Goal: Task Accomplishment & Management: Use online tool/utility

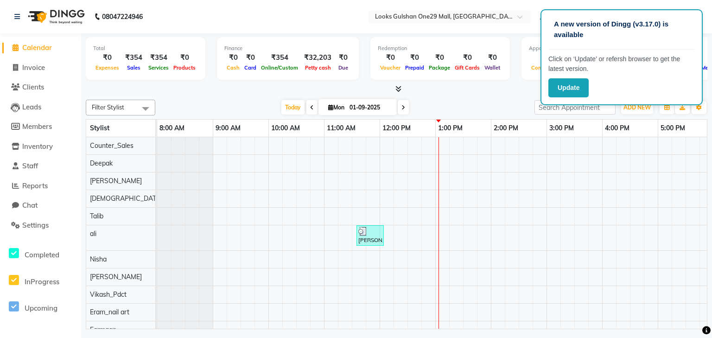
click at [494, 96] on div "Filter Stylist Select All Counter_Sales Deepak [PERSON_NAME] [PERSON_NAME] [PER…" at bounding box center [396, 212] width 621 height 233
click at [42, 186] on span "Reports" at bounding box center [34, 185] width 25 height 9
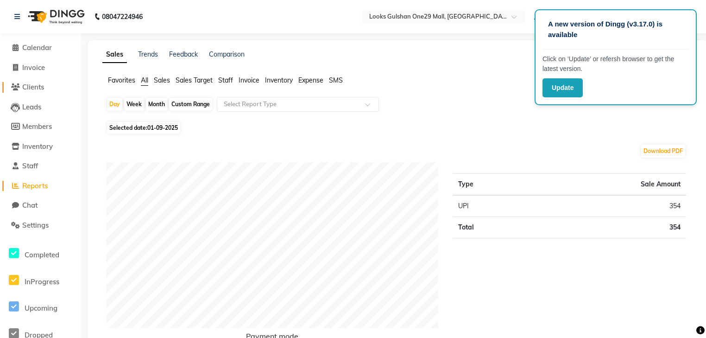
click at [36, 89] on span "Clients" at bounding box center [33, 86] width 22 height 9
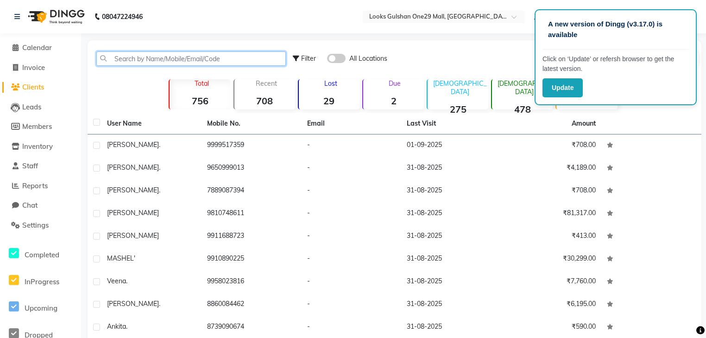
click at [134, 61] on input "text" at bounding box center [190, 58] width 189 height 14
click at [134, 60] on input "text" at bounding box center [190, 58] width 189 height 14
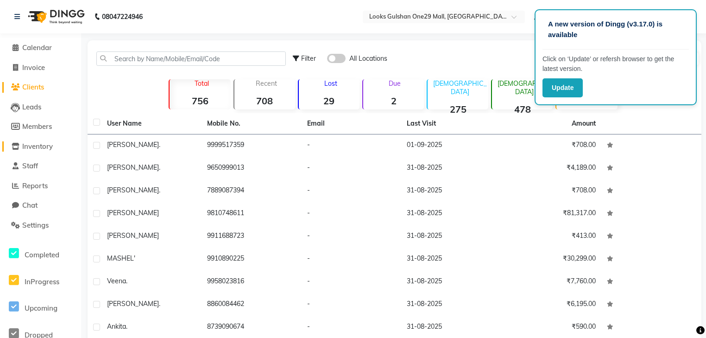
click at [50, 145] on span "Inventory" at bounding box center [37, 146] width 31 height 9
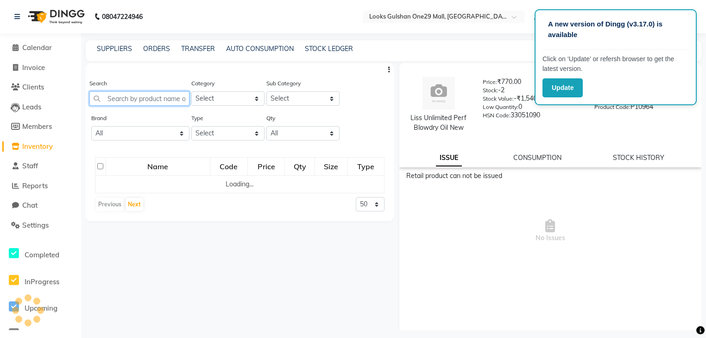
click at [142, 101] on input "text" at bounding box center [139, 98] width 100 height 14
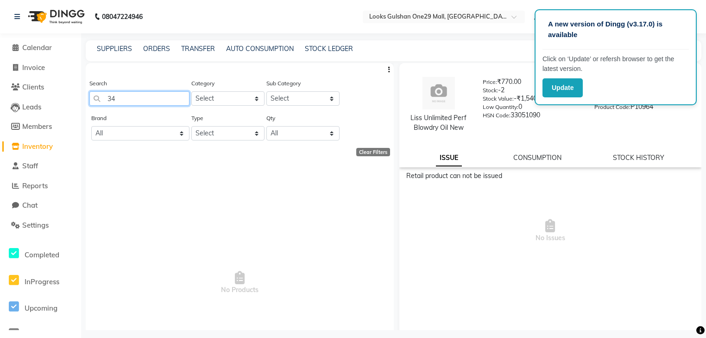
type input "3"
type input "3474637129187"
click at [498, 39] on div "A new version of Dingg (v3.17.0) is available Click on ‘Update’ or refersh brow…" at bounding box center [353, 172] width 706 height 344
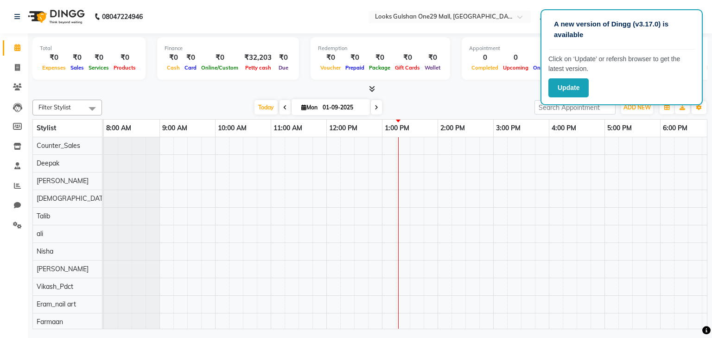
click at [617, 83] on div "Update" at bounding box center [621, 87] width 146 height 19
click at [484, 92] on div at bounding box center [369, 89] width 675 height 10
click at [700, 9] on nav "08047224946 Select Location × Looks Gulshan One29 Mall, Noida Default Panel My …" at bounding box center [356, 16] width 712 height 33
click at [700, 11] on div "A new version of Dingg (v3.17.0) is available Click on ‘Update’ or refersh brow…" at bounding box center [621, 57] width 162 height 96
